Goal: Check status: Check status

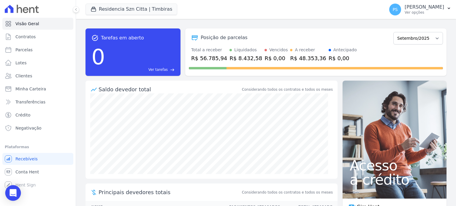
click at [12, 193] on icon "Open Intercom Messenger" at bounding box center [13, 194] width 7 height 8
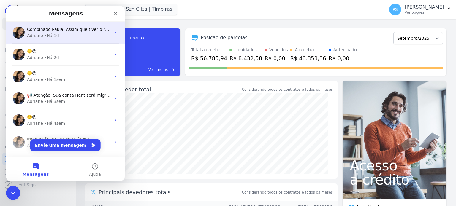
click at [41, 35] on div "Adriane" at bounding box center [35, 36] width 16 height 6
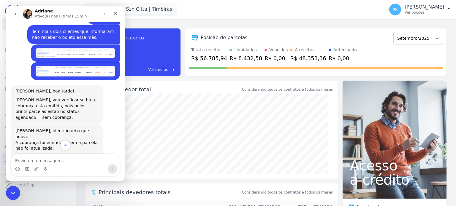
click at [219, 33] on div "Posição de parcelas Junho/2025 Julho/2025 Agosto/2025 Setembro/2025 Outubro/202…" at bounding box center [316, 38] width 254 height 14
click at [115, 14] on icon "Fechar" at bounding box center [115, 13] width 3 height 3
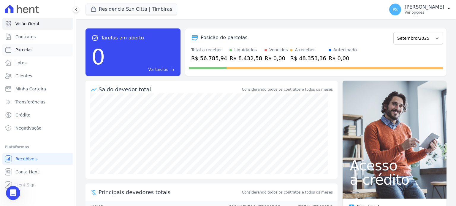
scroll to position [694, 0]
click at [21, 51] on span "Parcelas" at bounding box center [23, 50] width 17 height 6
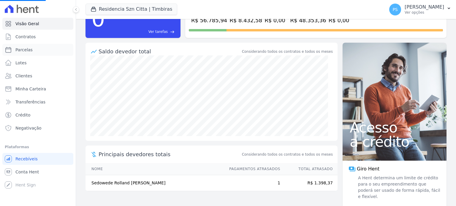
scroll to position [40, 0]
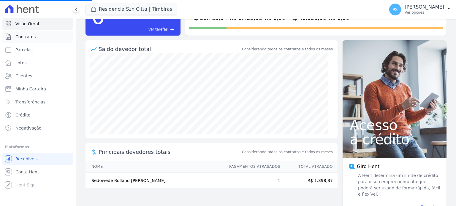
select select
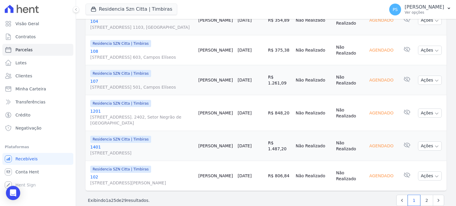
scroll to position [766, 0]
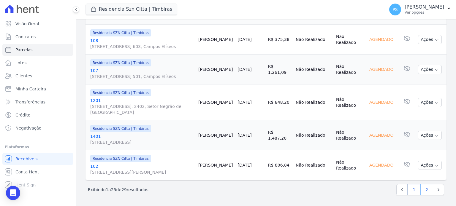
drag, startPoint x: 422, startPoint y: 190, endPoint x: 419, endPoint y: 185, distance: 5.3
click at [422, 190] on link "2" at bounding box center [427, 189] width 13 height 11
select select
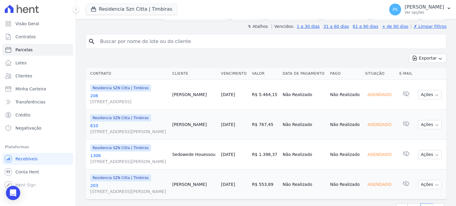
scroll to position [126, 0]
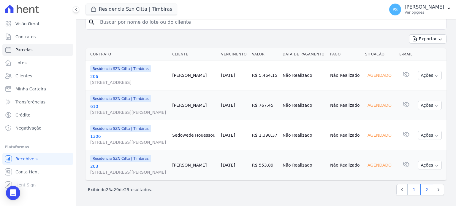
click at [412, 192] on link "1" at bounding box center [414, 189] width 13 height 11
select select
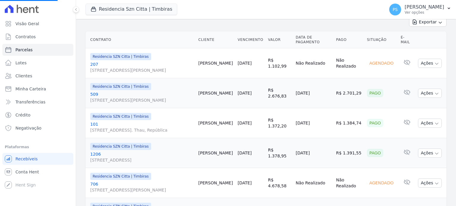
scroll to position [119, 0]
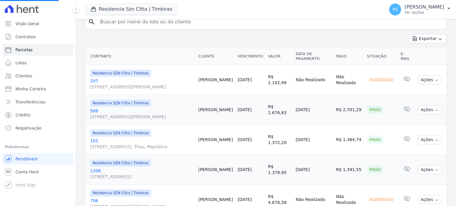
select select
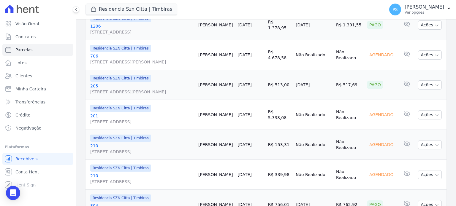
scroll to position [238, 0]
